Goal: Information Seeking & Learning: Understand process/instructions

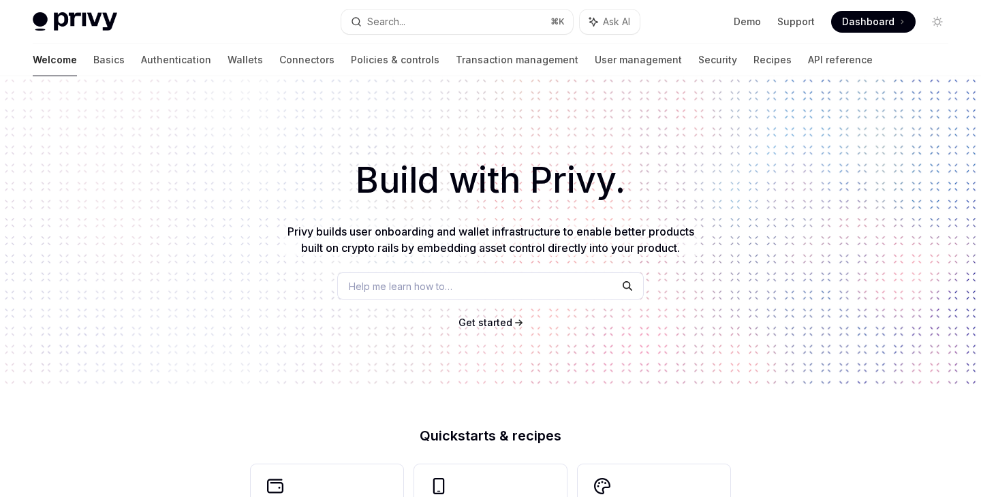
type textarea "*"
click at [758, 21] on link "Demo" at bounding box center [747, 22] width 27 height 14
click at [869, 18] on span "Dashboard" at bounding box center [868, 22] width 52 height 14
click at [482, 19] on button "Search... ⌘ K" at bounding box center [456, 22] width 231 height 25
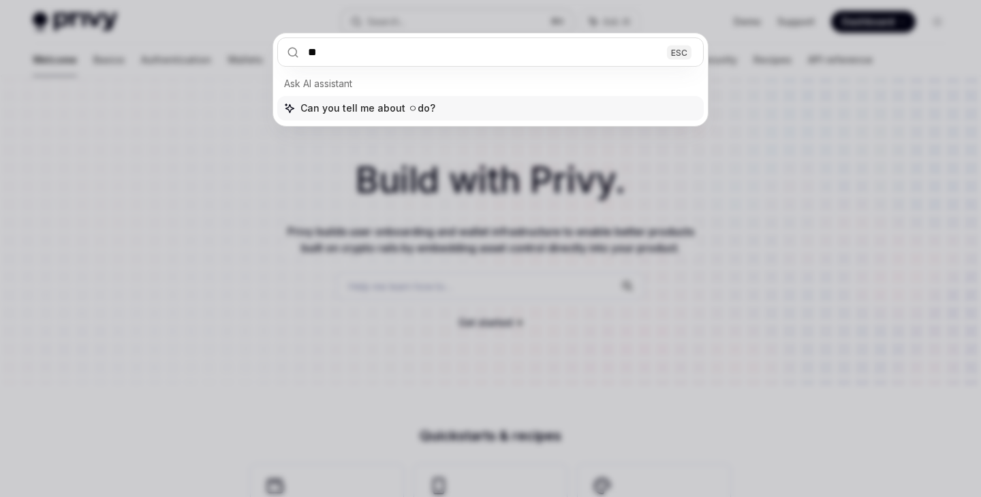
type input "*"
type input "****"
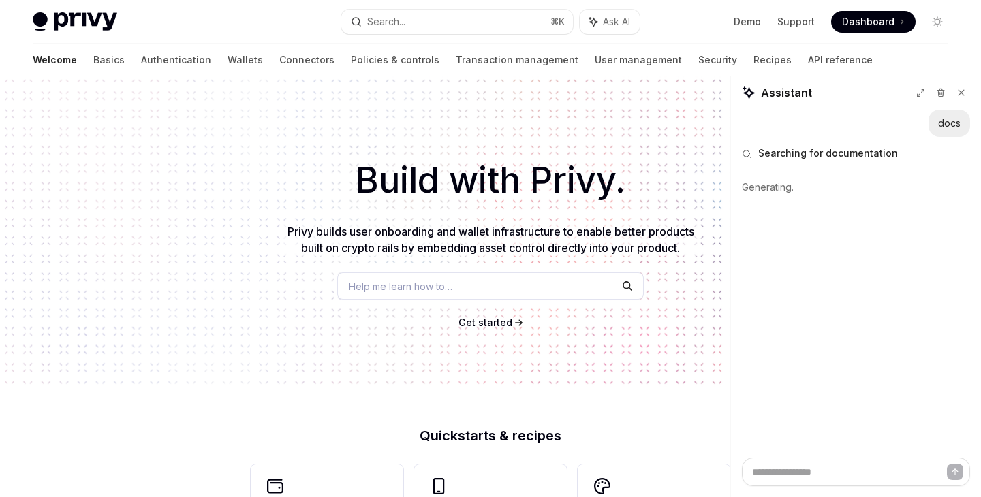
type textarea "*"
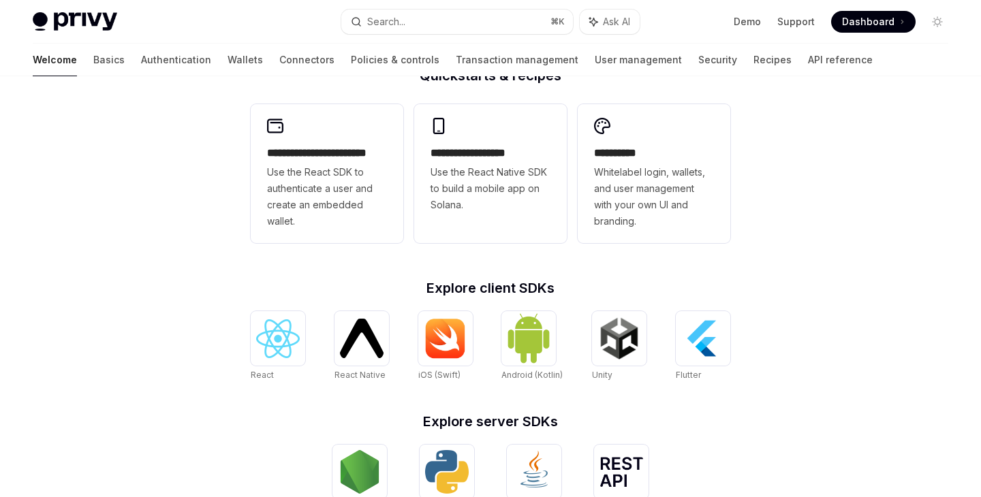
scroll to position [356, 0]
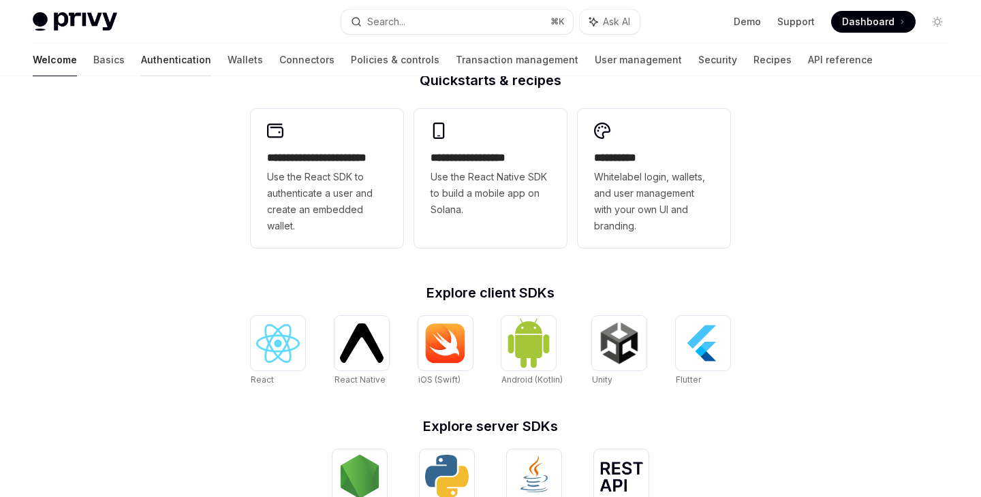
click at [142, 64] on link "Authentication" at bounding box center [176, 60] width 70 height 33
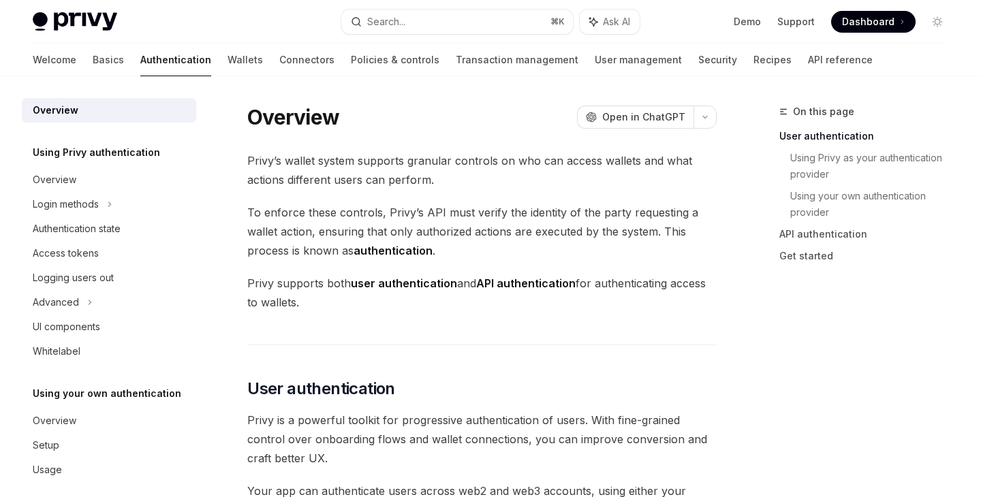
click at [348, 113] on div "Overview OpenAI Open in ChatGPT" at bounding box center [481, 117] width 469 height 25
drag, startPoint x: 245, startPoint y: 112, endPoint x: 365, endPoint y: 112, distance: 120.6
copy h1 "Overview"
click at [365, 112] on div "Overview OpenAI Open in ChatGPT" at bounding box center [481, 117] width 469 height 25
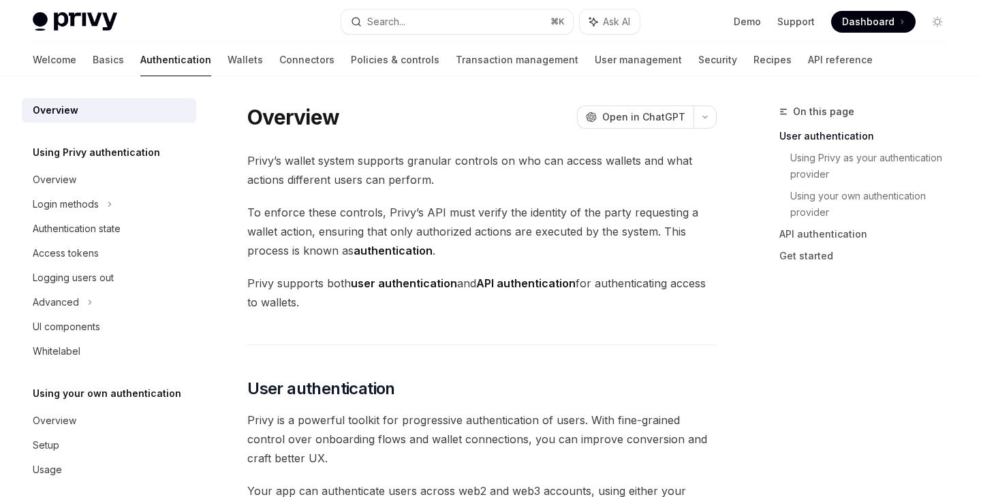
click at [198, 55] on div "Welcome Basics Authentication Wallets Connectors Policies & controls Transactio…" at bounding box center [453, 60] width 840 height 33
click at [228, 61] on link "Wallets" at bounding box center [245, 60] width 35 height 33
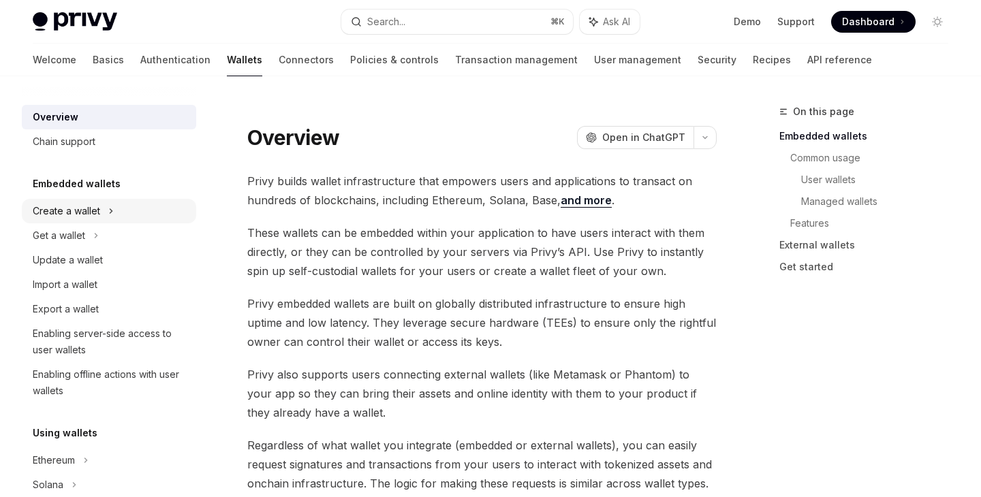
click at [108, 213] on icon at bounding box center [110, 211] width 5 height 16
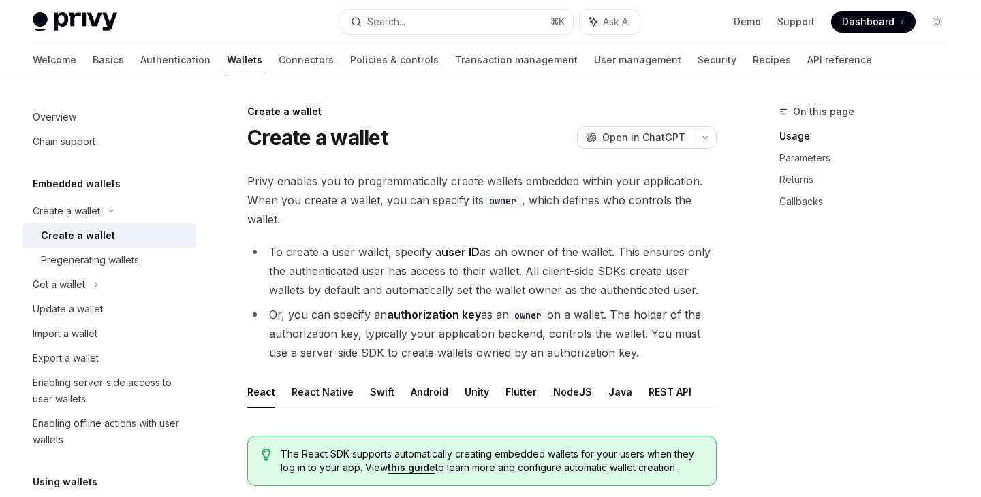
drag, startPoint x: 245, startPoint y: 183, endPoint x: 625, endPoint y: 356, distance: 418.0
copy div "Privy enables you to programmatically create wallets embedded within your appli…"
click at [625, 356] on li "Or, you can specify an authorization key as an owner on a wallet. The holder of…" at bounding box center [481, 333] width 469 height 57
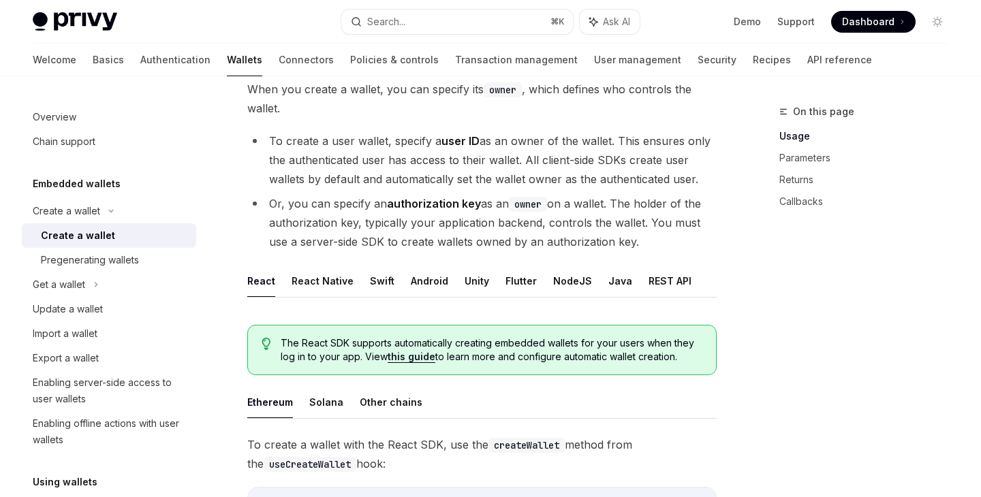
scroll to position [89, 0]
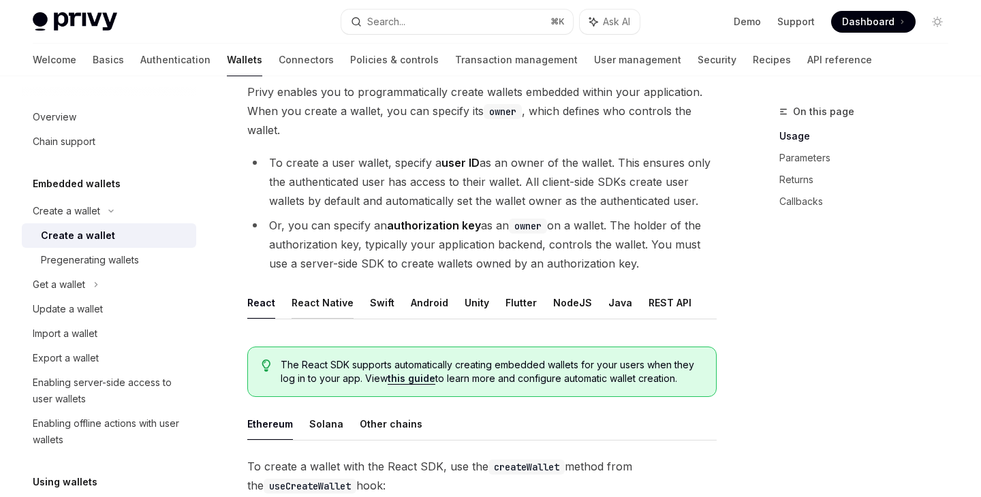
click at [308, 313] on button "React Native" at bounding box center [323, 303] width 62 height 32
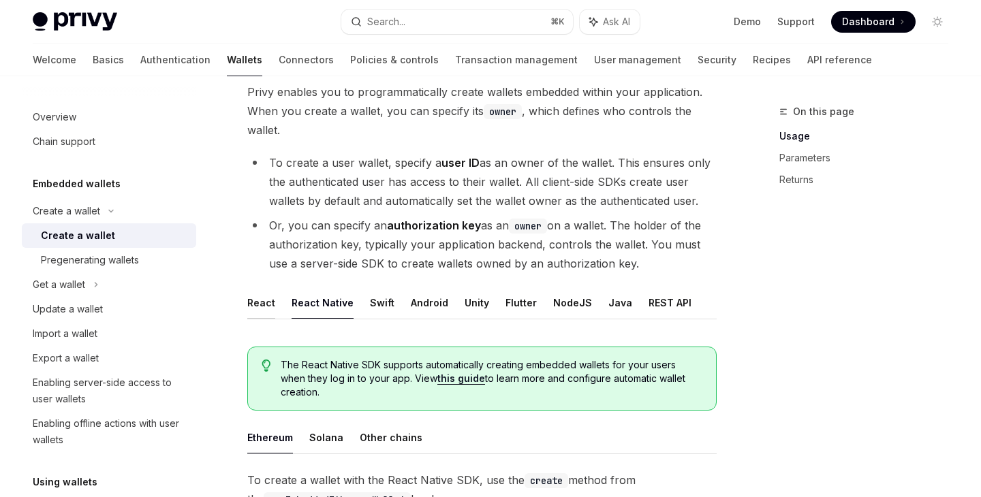
click at [261, 307] on button "React" at bounding box center [261, 303] width 28 height 32
type textarea "*"
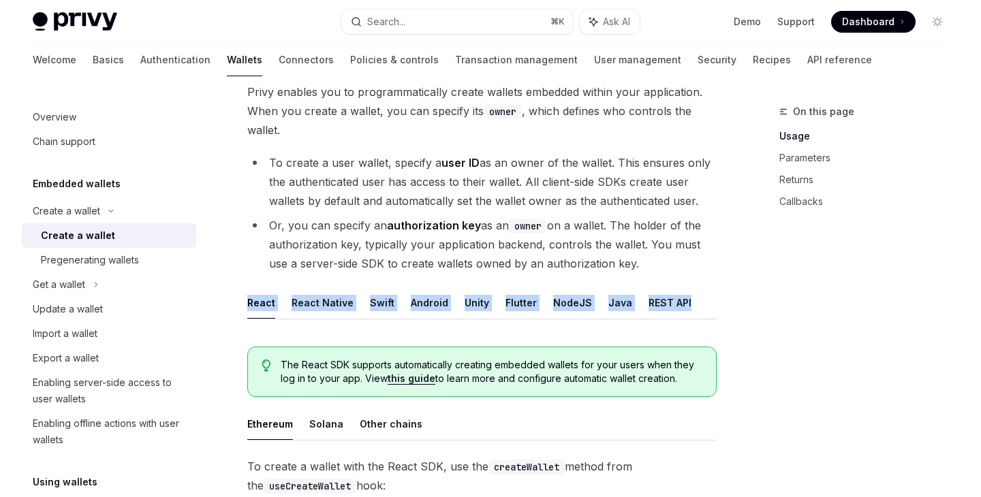
drag, startPoint x: 238, startPoint y: 288, endPoint x: 689, endPoint y: 296, distance: 451.1
copy ul "React React Native Swift Android Unity Flutter NodeJS Java REST API"
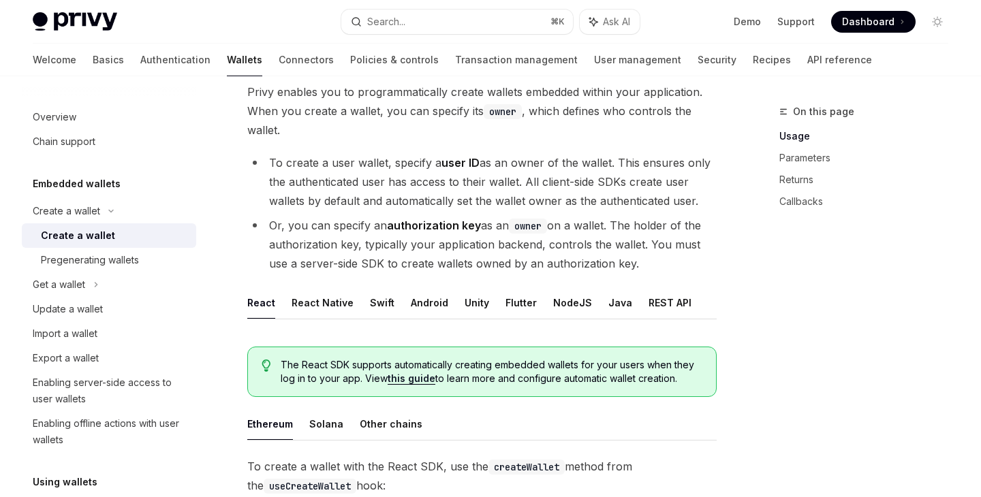
click at [457, 214] on ul "To create a user wallet, specify a user ID as an owner of the wallet. This ensu…" at bounding box center [481, 213] width 469 height 120
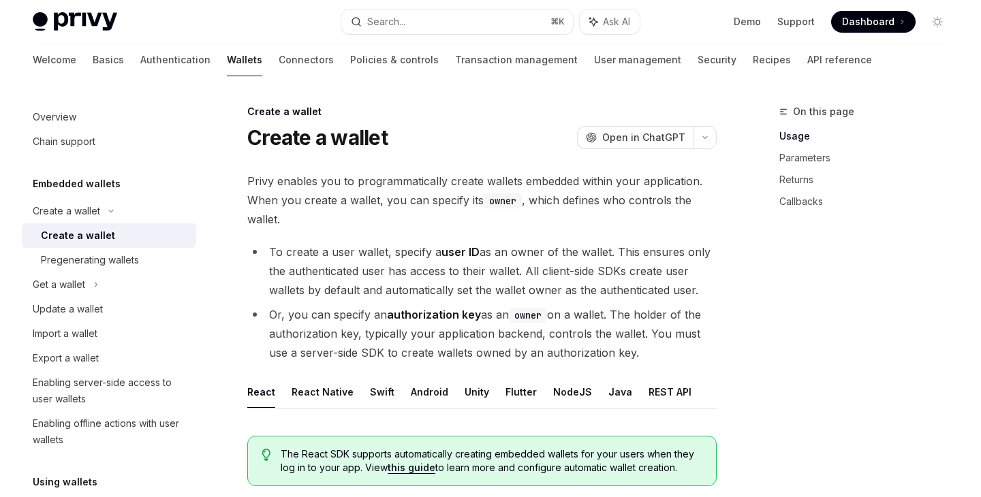
drag, startPoint x: 242, startPoint y: 173, endPoint x: 696, endPoint y: 347, distance: 486.5
copy div "Privy enables you to programmatically create wallets embedded within your appli…"
click at [696, 347] on li "Or, you can specify an authorization key as an owner on a wallet. The holder of…" at bounding box center [481, 333] width 469 height 57
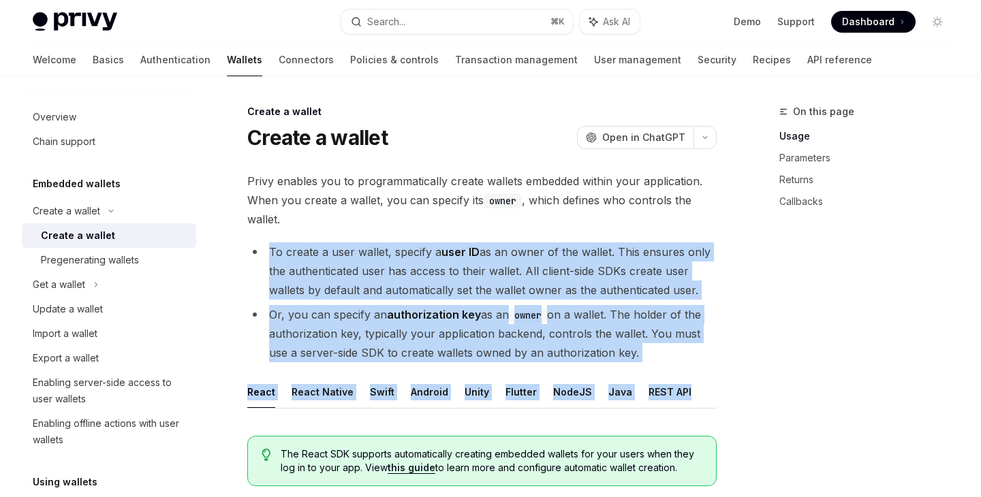
drag, startPoint x: 262, startPoint y: 247, endPoint x: 715, endPoint y: 399, distance: 477.9
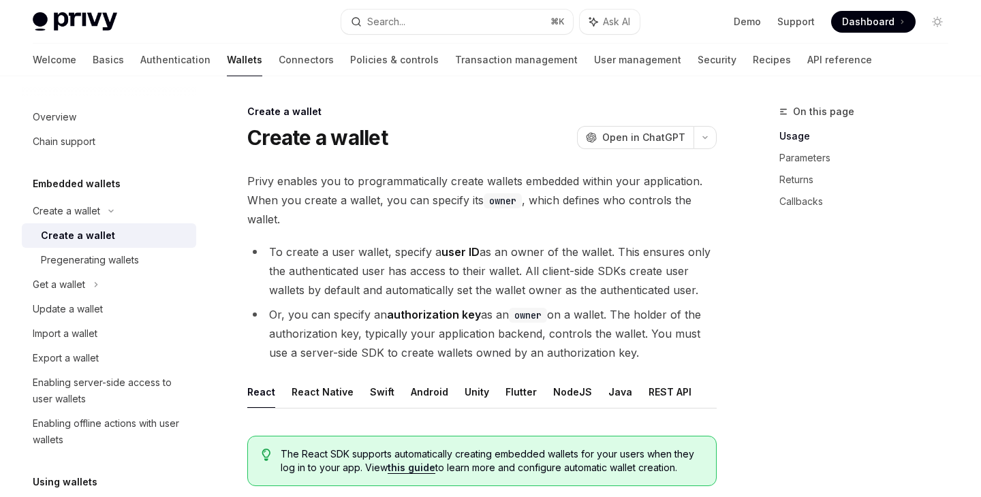
click at [687, 342] on li "Or, you can specify an authorization key as an owner on a wallet. The holder of…" at bounding box center [481, 333] width 469 height 57
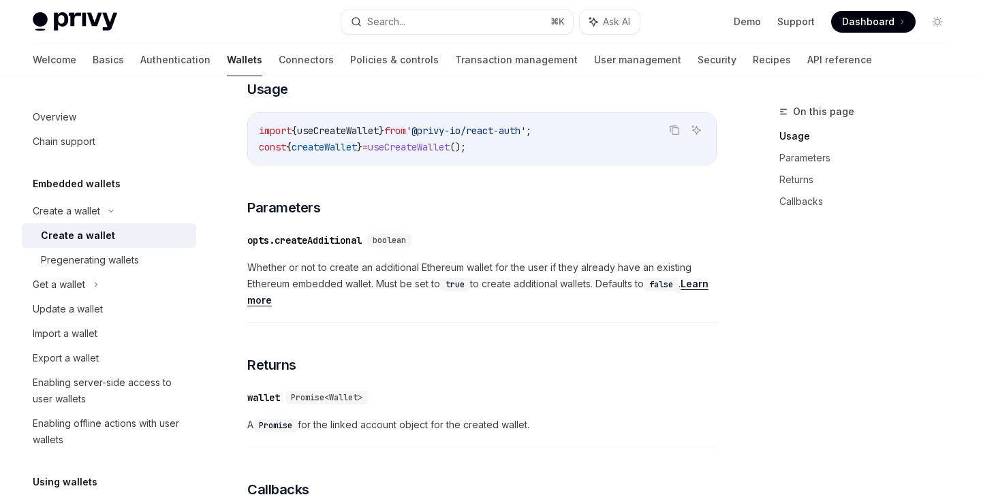
scroll to position [596, 0]
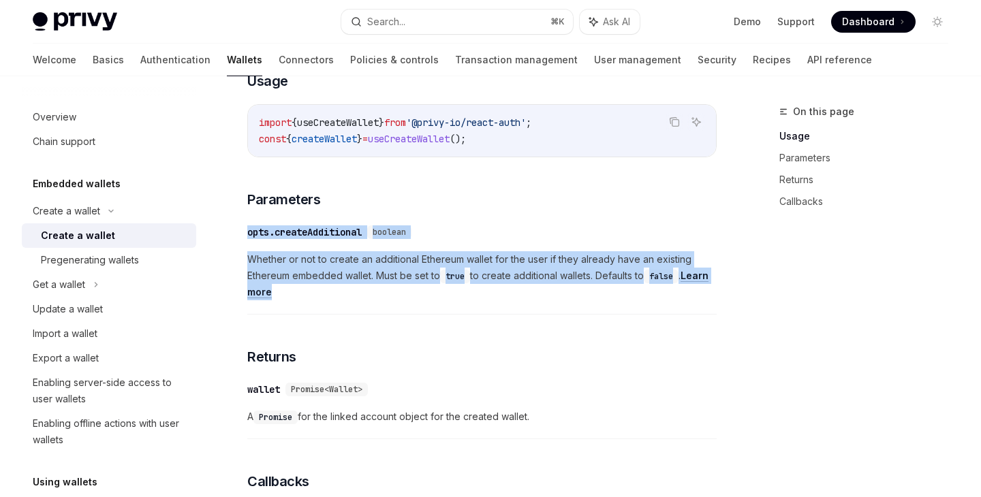
drag, startPoint x: 244, startPoint y: 228, endPoint x: 384, endPoint y: 298, distance: 156.0
click at [384, 298] on div "Create a wallet Create a wallet OpenAI Open in ChatGPT OpenAI Open in ChatGPT P…" at bounding box center [354, 288] width 730 height 1562
copy div "opts.createAdditional boolean Whether or not to create an additional Ethereum w…"
click at [489, 221] on div "​ opts.createAdditional boolean Whether or not to create an additional Ethereum…" at bounding box center [481, 265] width 469 height 97
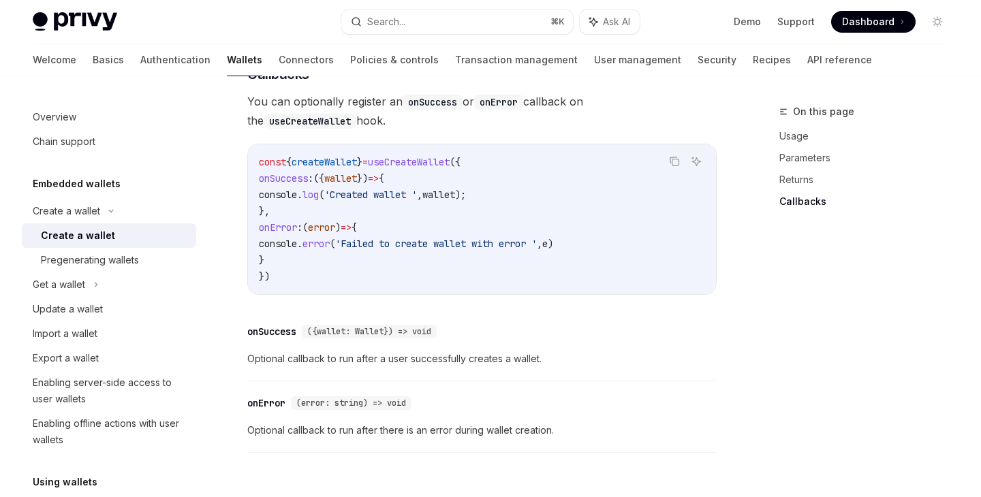
scroll to position [1000, 0]
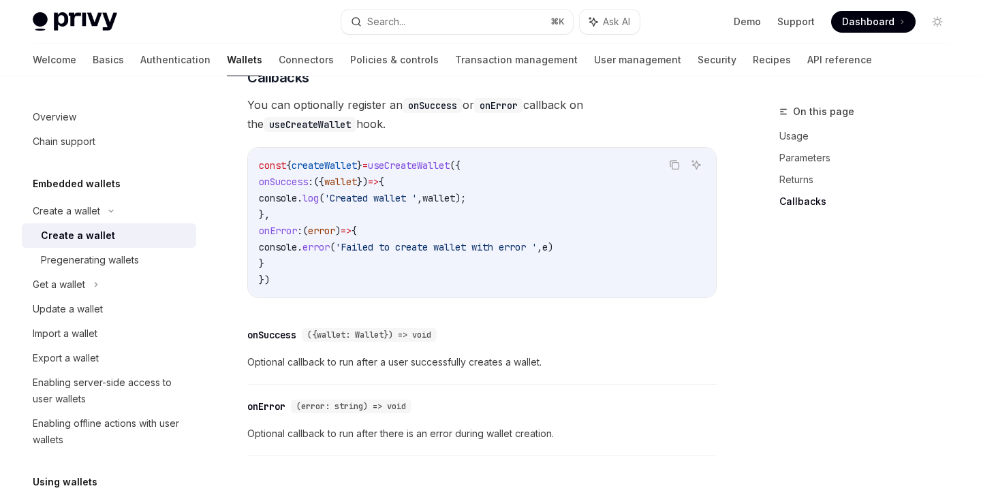
drag, startPoint x: 241, startPoint y: 105, endPoint x: 315, endPoint y: 121, distance: 75.9
copy span "You can optionally register an onSuccess or onError callback on the useCreateWa…"
click at [315, 121] on span "You can optionally register an onSuccess or onError callback on the useCreateWa…" at bounding box center [481, 114] width 469 height 38
click at [445, 121] on span "You can optionally register an onSuccess or onError callback on the useCreateWa…" at bounding box center [481, 114] width 469 height 38
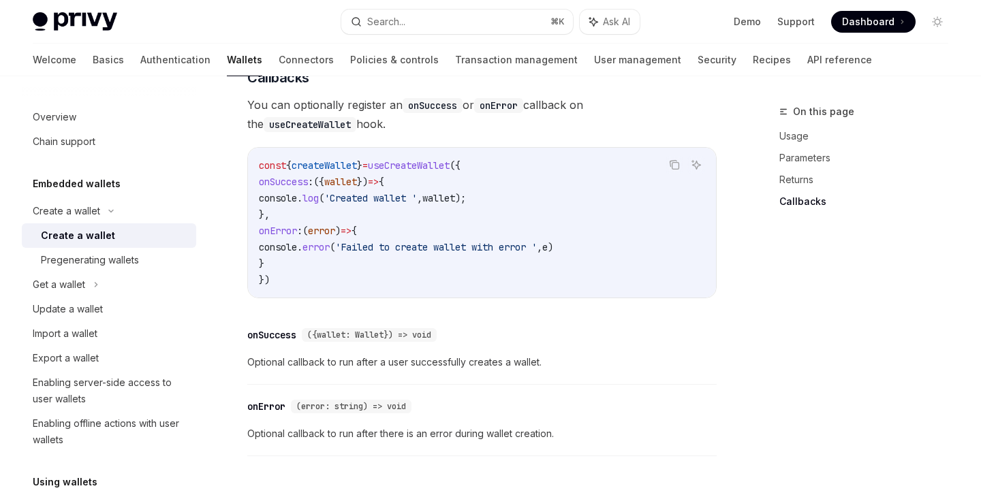
drag, startPoint x: 234, startPoint y: 98, endPoint x: 312, endPoint y: 125, distance: 83.0
copy span "You can optionally register an onSuccess or onError callback on the useCreateWa…"
click at [312, 125] on span "You can optionally register an onSuccess or onError callback on the useCreateWa…" at bounding box center [481, 114] width 469 height 38
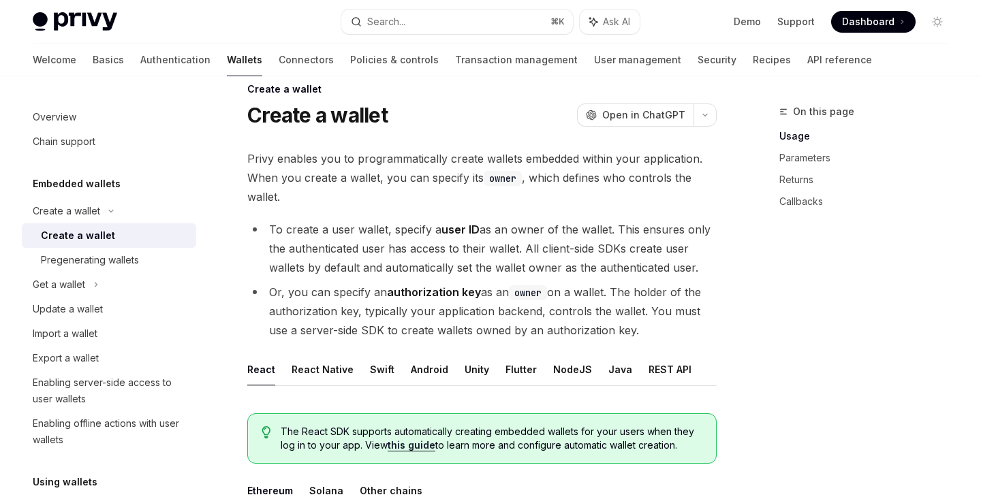
scroll to position [18, 0]
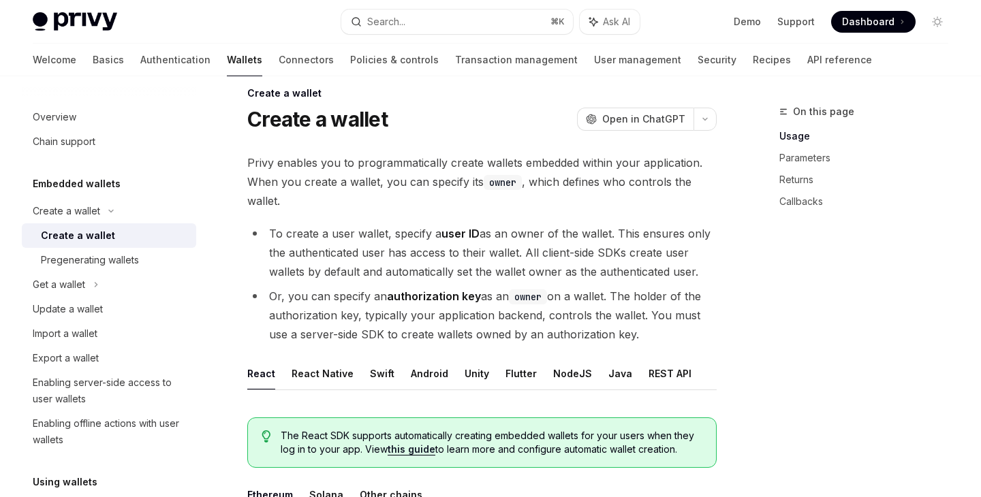
copy ul "To create a user wallet, specify a user ID as an owner of the wallet. This ensu…"
drag, startPoint x: 265, startPoint y: 226, endPoint x: 712, endPoint y: 339, distance: 461.2
click at [712, 341] on ul "To create a user wallet, specify a user ID as an owner of the wallet. This ensu…" at bounding box center [481, 284] width 469 height 120
click at [712, 339] on li "Or, you can specify an authorization key as an owner on a wallet. The holder of…" at bounding box center [481, 315] width 469 height 57
drag, startPoint x: 248, startPoint y: 162, endPoint x: 693, endPoint y: 337, distance: 477.9
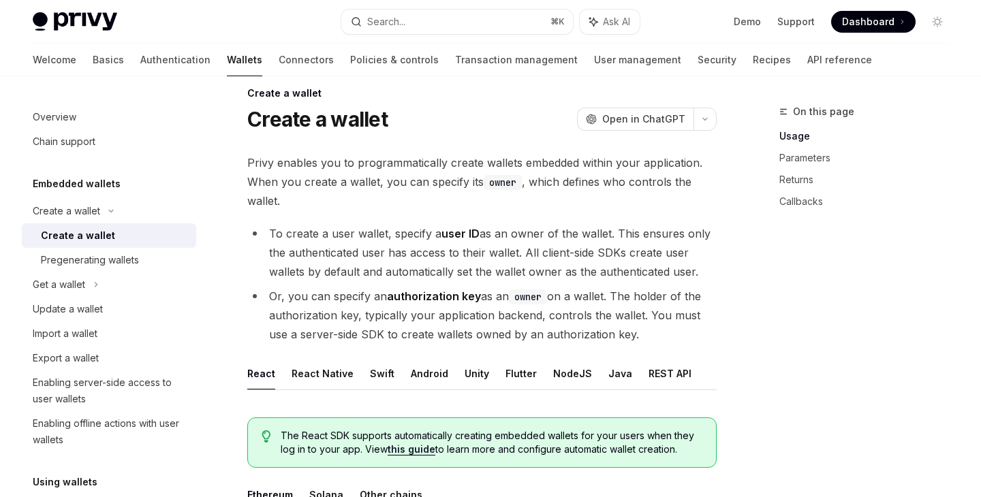
copy div "Privy enables you to programmatically create wallets embedded within your appli…"
click at [693, 337] on li "Or, you can specify an authorization key as an owner on a wallet. The holder of…" at bounding box center [481, 315] width 469 height 57
drag, startPoint x: 269, startPoint y: 237, endPoint x: 632, endPoint y: 337, distance: 376.5
click at [632, 337] on ul "To create a user wallet, specify a user ID as an owner of the wallet. This ensu…" at bounding box center [481, 284] width 469 height 120
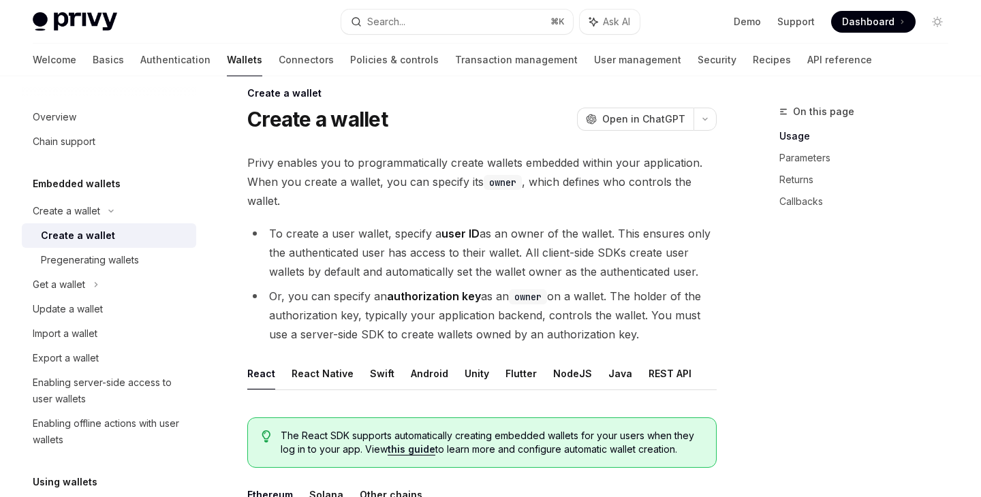
copy ul "To create a user wallet, specify a user ID as an owner of the wallet. This ensu…"
click at [632, 337] on li "Or, you can specify an authorization key as an owner on a wallet. The holder of…" at bounding box center [481, 315] width 469 height 57
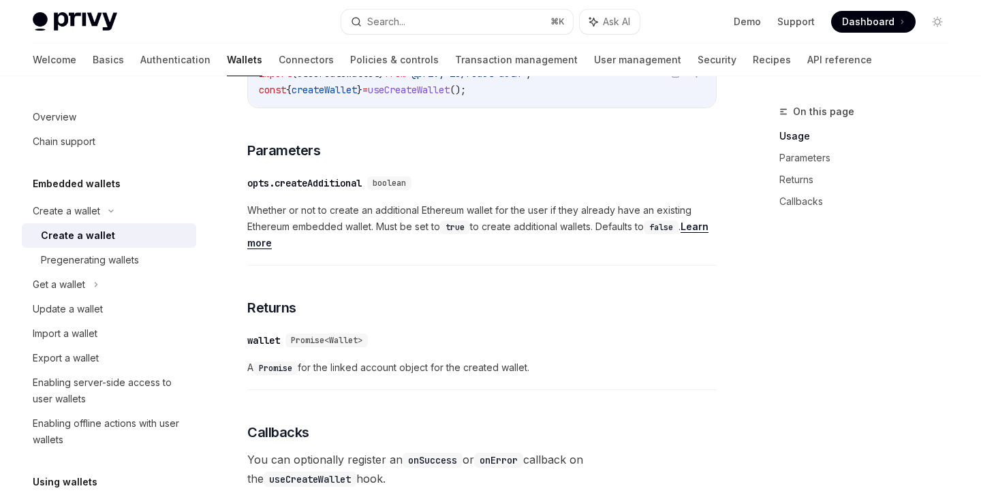
scroll to position [709, 0]
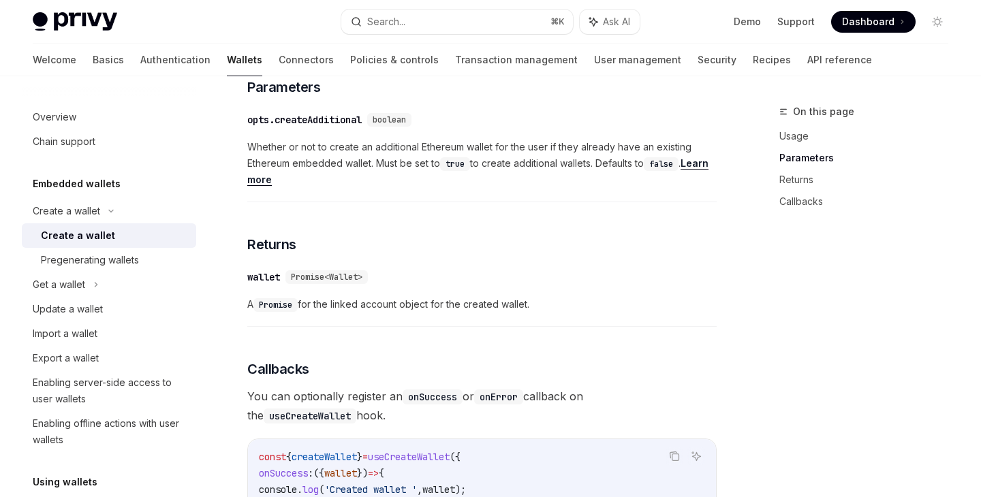
drag, startPoint x: 246, startPoint y: 271, endPoint x: 600, endPoint y: 325, distance: 357.7
click at [600, 325] on div "Create a wallet Create a wallet OpenAI Open in ChatGPT OpenAI Open in ChatGPT P…" at bounding box center [354, 176] width 730 height 1562
click at [513, 280] on div "​ wallet Promise<Wallet>" at bounding box center [475, 277] width 456 height 16
drag, startPoint x: 542, startPoint y: 309, endPoint x: 233, endPoint y: 281, distance: 310.7
click at [233, 280] on div "Create a wallet Create a wallet OpenAI Open in ChatGPT OpenAI Open in ChatGPT P…" at bounding box center [354, 176] width 730 height 1562
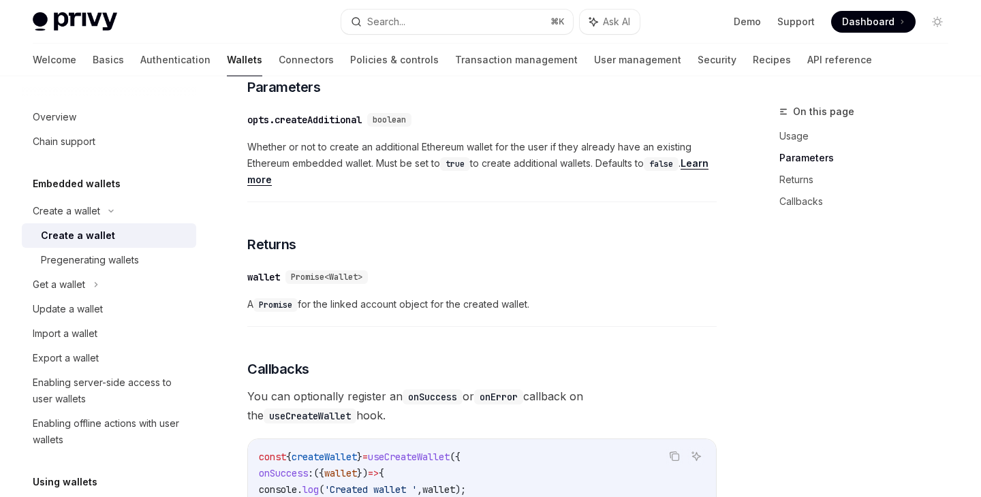
click at [475, 258] on div "To create a wallet with the React SDK, use the createWallet method from the use…" at bounding box center [481, 296] width 469 height 917
